Goal: Transaction & Acquisition: Book appointment/travel/reservation

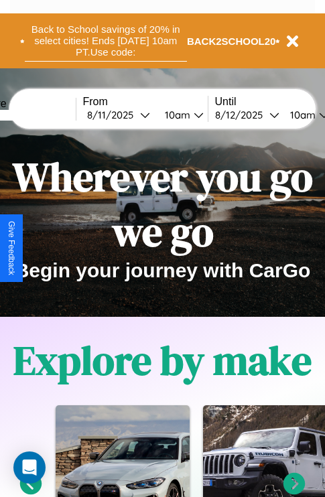
click at [105, 41] on button "Back to School savings of 20% in select cities! Ends [DATE] 10am PT. Use code:" at bounding box center [106, 41] width 162 height 42
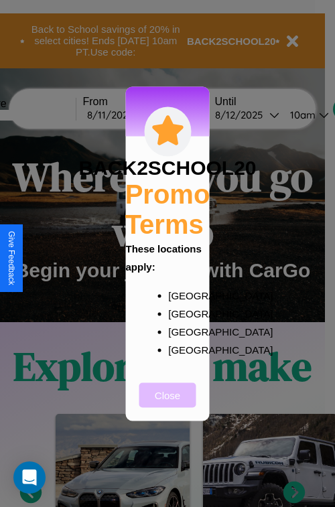
click at [168, 404] on button "Close" at bounding box center [167, 395] width 57 height 25
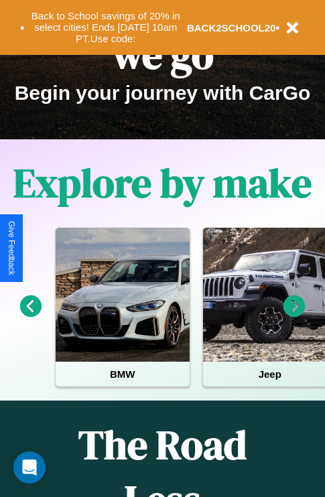
scroll to position [206, 0]
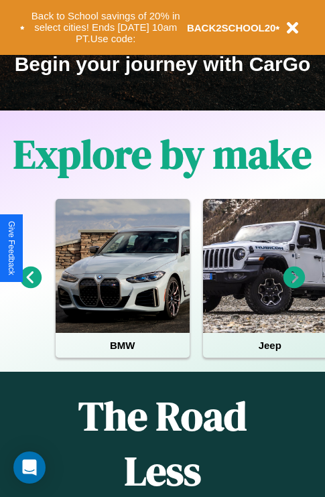
click at [294, 287] on icon at bounding box center [294, 278] width 22 height 22
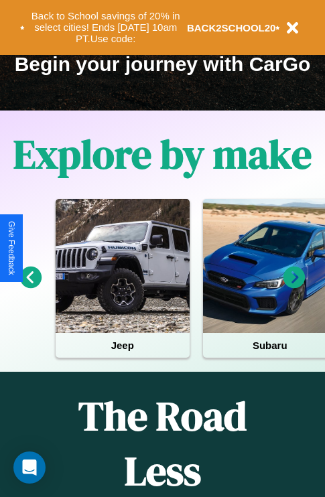
click at [294, 287] on icon at bounding box center [294, 278] width 22 height 22
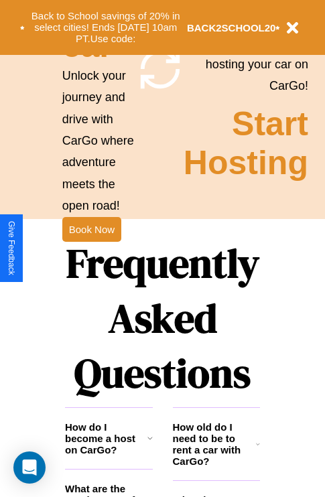
scroll to position [1305, 0]
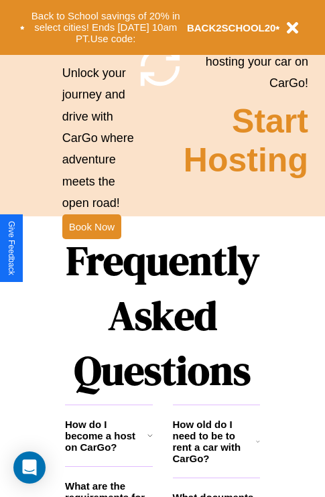
click at [91, 249] on h1 "Frequently Asked Questions" at bounding box center [162, 315] width 195 height 178
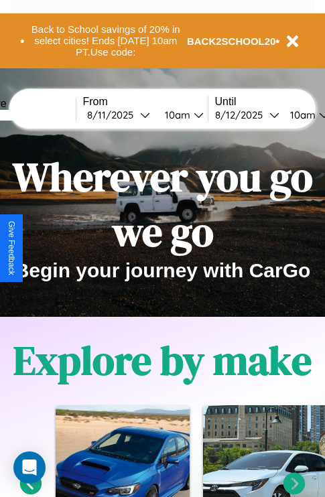
scroll to position [0, 49]
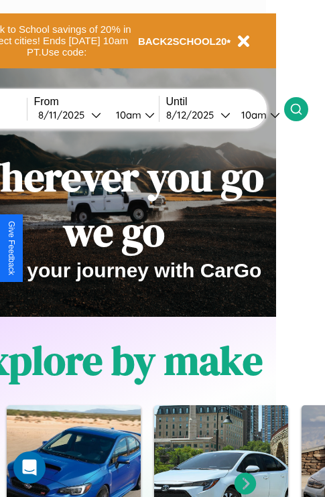
type input "****"
click at [303, 109] on icon at bounding box center [295, 109] width 13 height 13
